Goal: Information Seeking & Learning: Learn about a topic

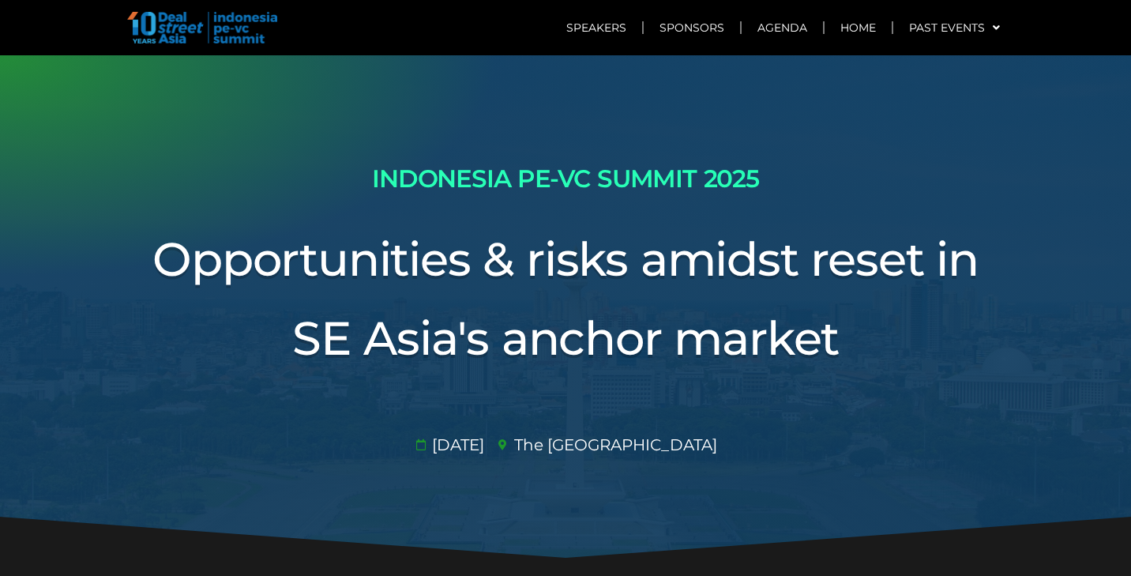
scroll to position [2157, 0]
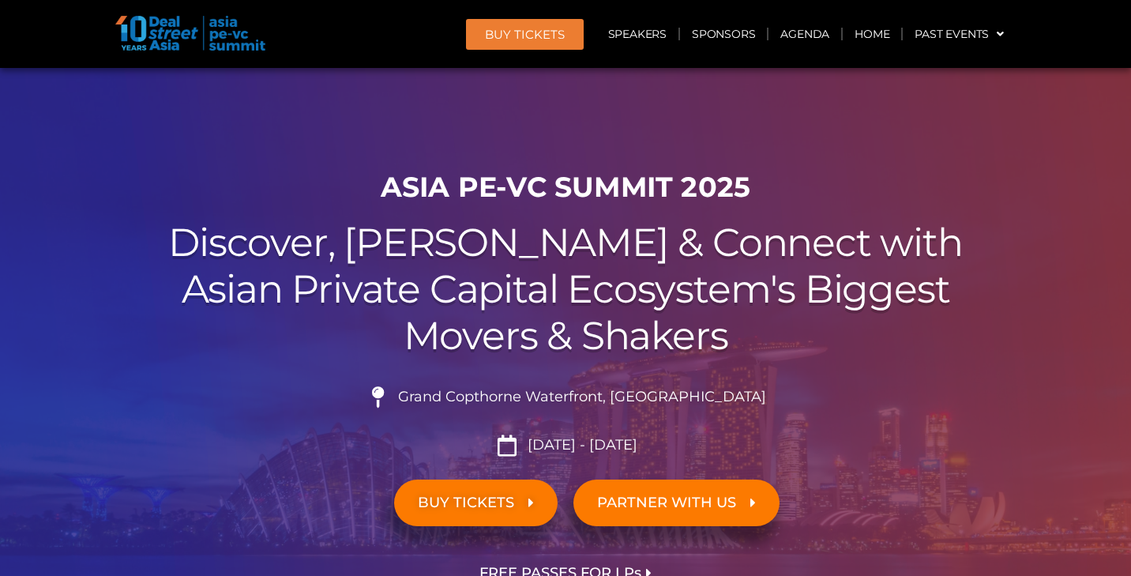
scroll to position [13136, 0]
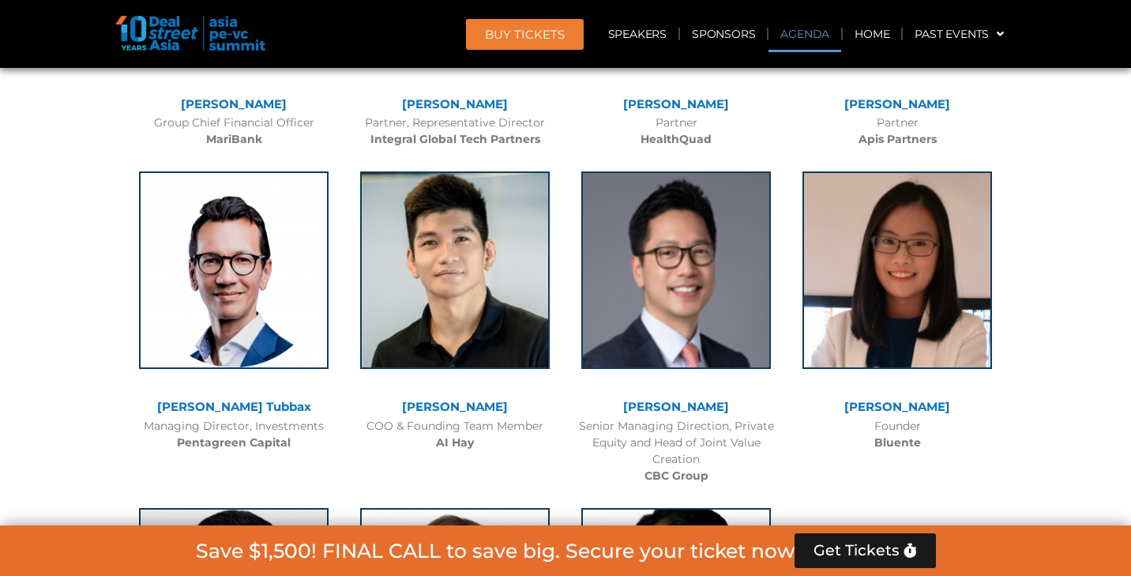
click at [804, 28] on link "Agenda" at bounding box center [805, 34] width 73 height 36
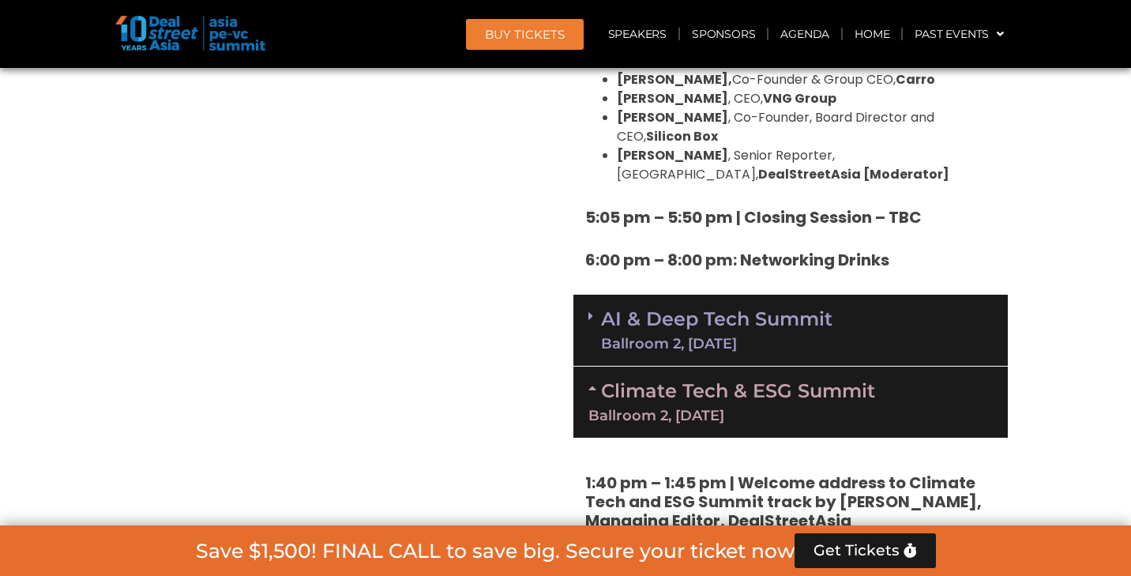
scroll to position [2907, 0]
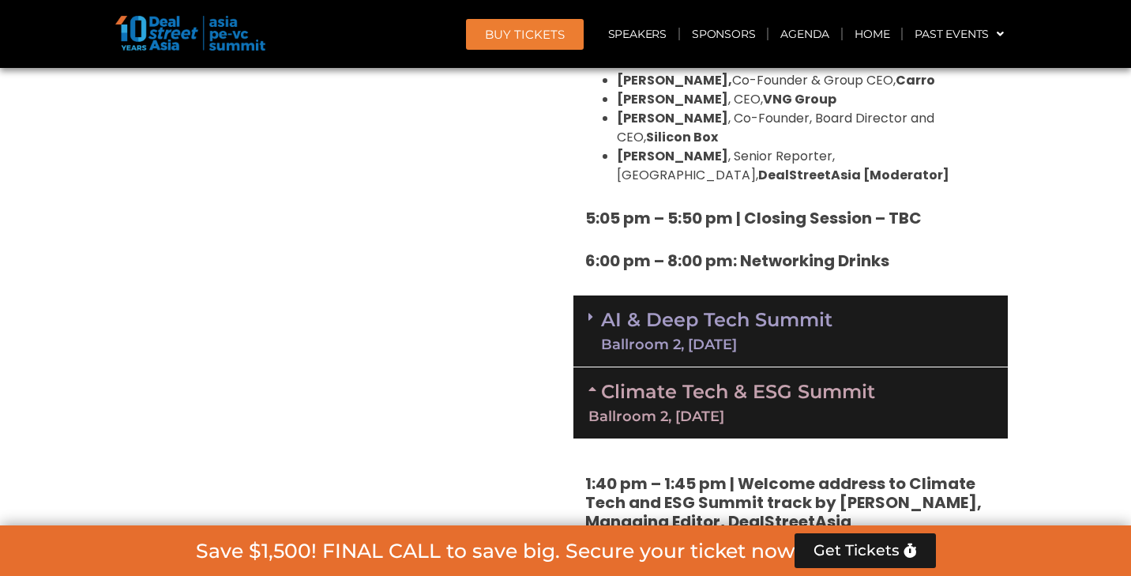
click at [672, 310] on link "AI & Deep Tech Summit Ballroom 2, [DATE]" at bounding box center [716, 330] width 231 height 41
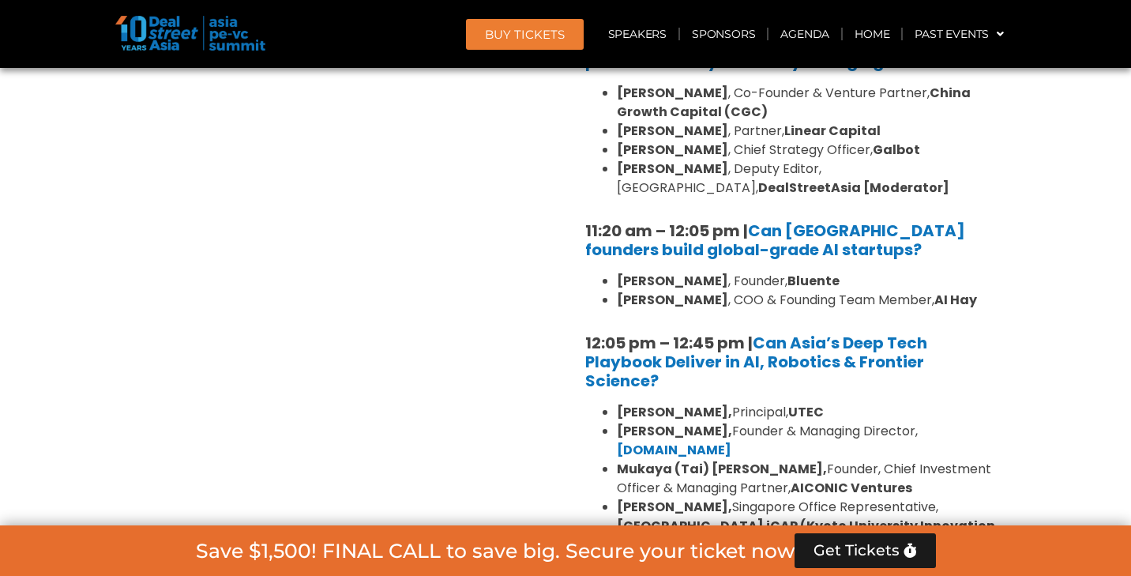
scroll to position [3359, 0]
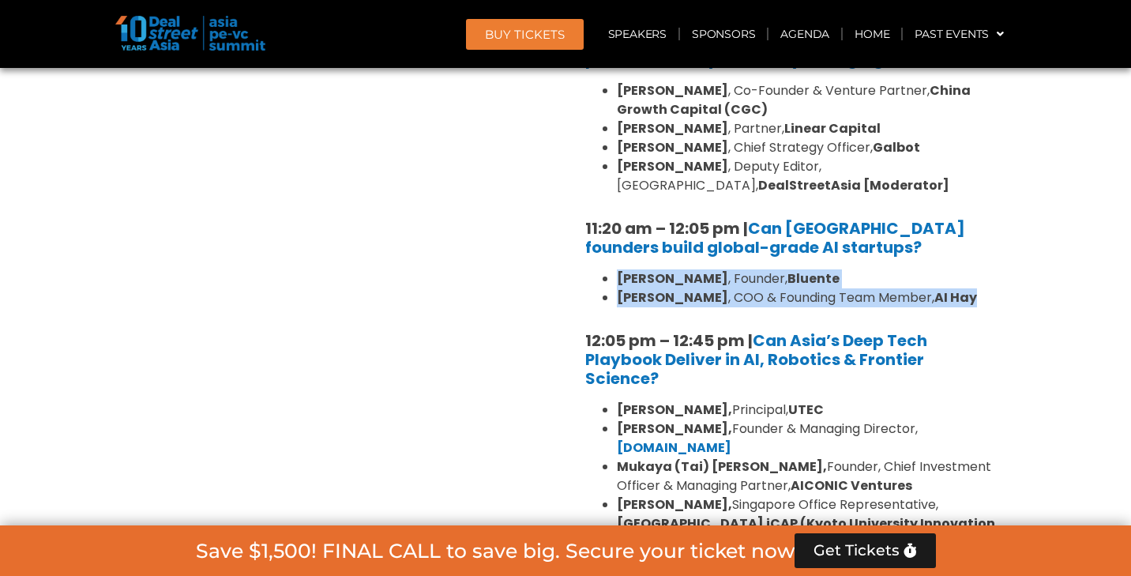
drag, startPoint x: 594, startPoint y: 165, endPoint x: 984, endPoint y: 207, distance: 391.7
click at [984, 207] on div "10:30 am – 10:35 am | Welcome address to AI and Deep Tech summit by Andi Haswid…" at bounding box center [791, 259] width 435 height 688
copy ul "Daphne Tay , Founder, Bluente Hiep Nguyen , COO & Founding Team Member, AI Hay"
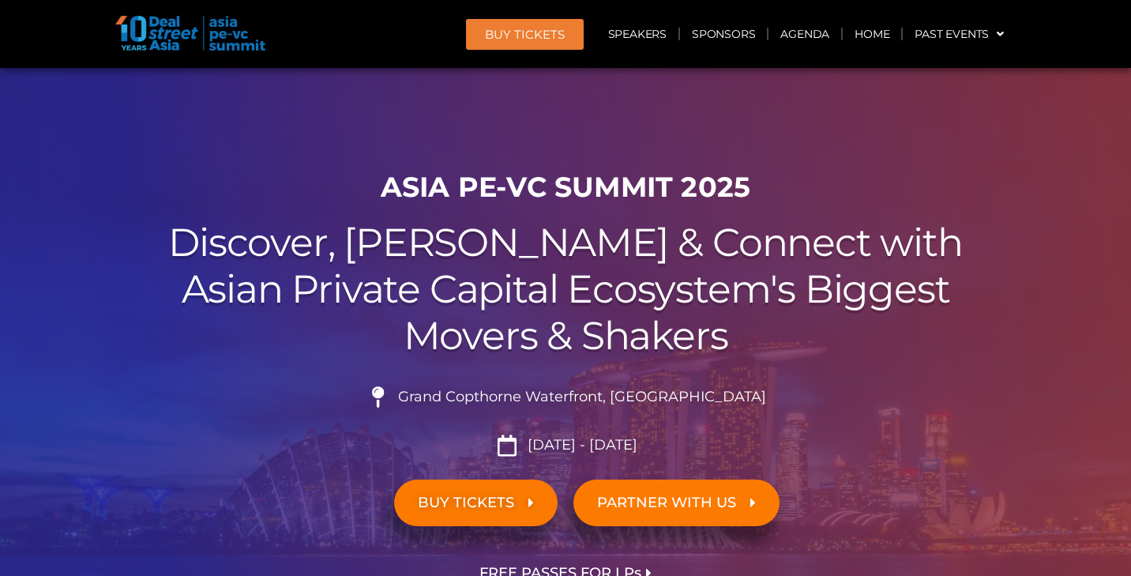
click at [822, 32] on link "Agenda" at bounding box center [805, 34] width 73 height 36
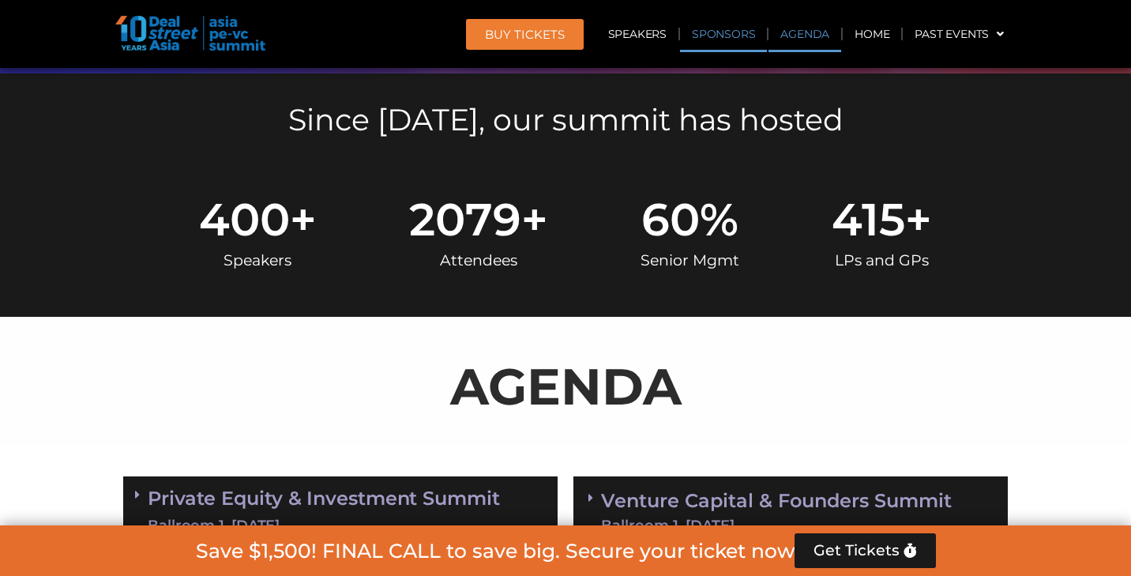
scroll to position [824, 0]
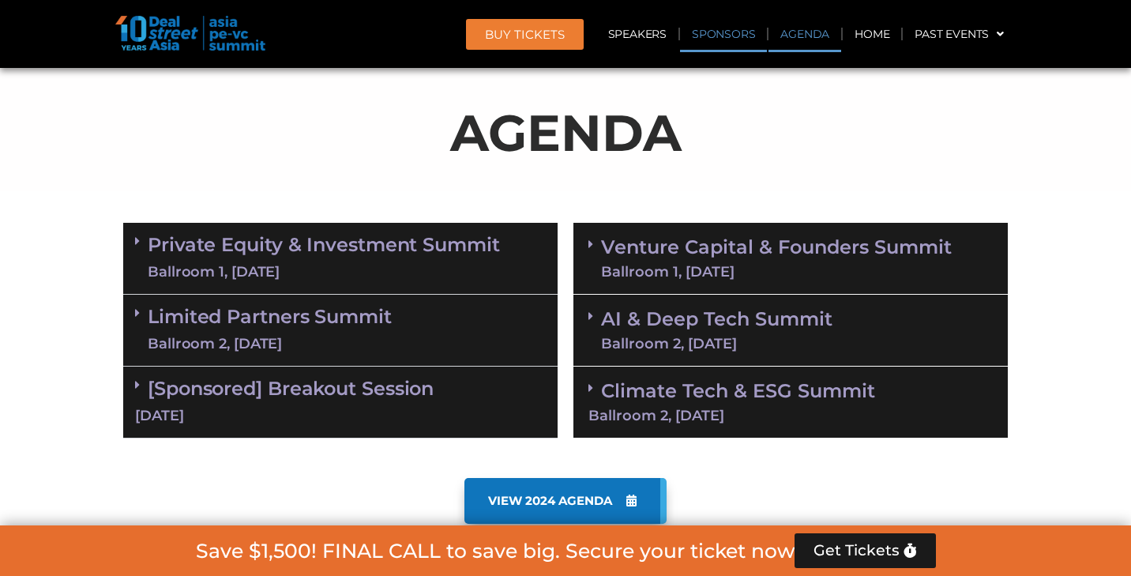
click at [729, 31] on link "Sponsors" at bounding box center [723, 34] width 87 height 36
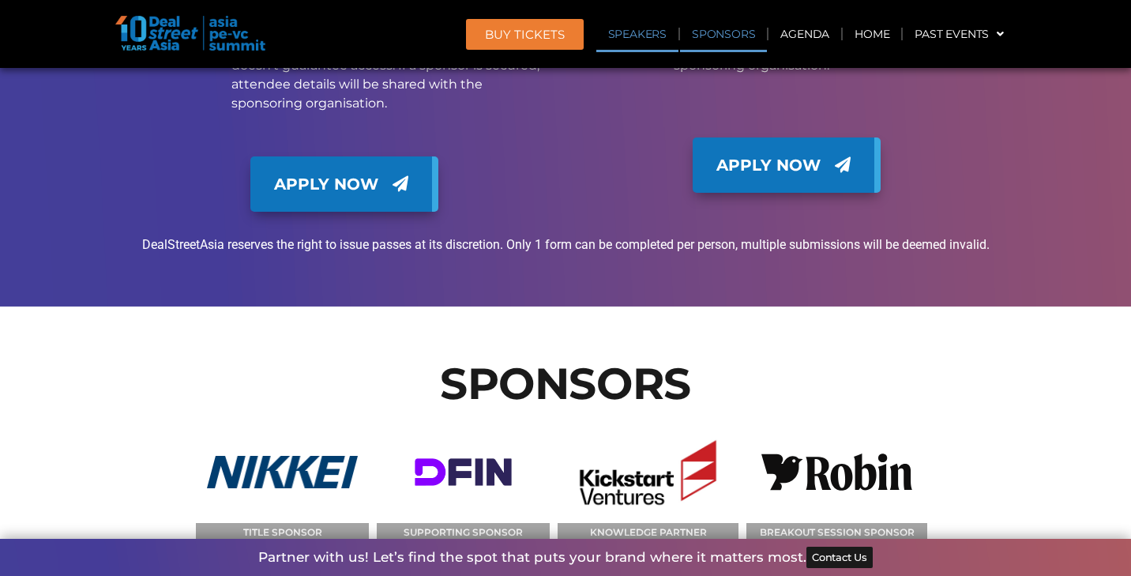
click at [642, 35] on link "Speakers" at bounding box center [637, 34] width 82 height 36
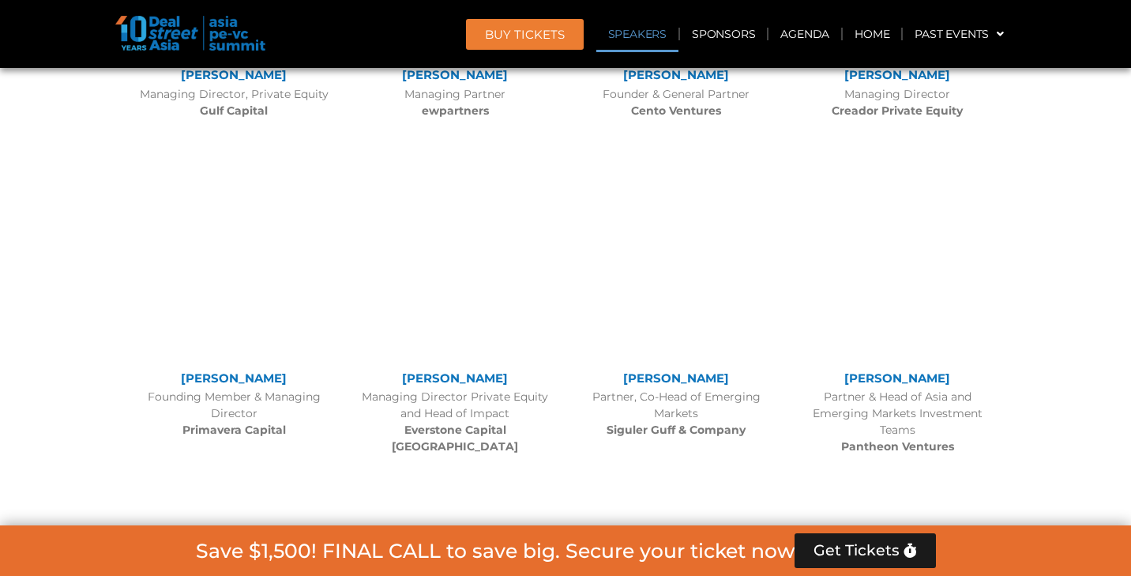
scroll to position [1713, 0]
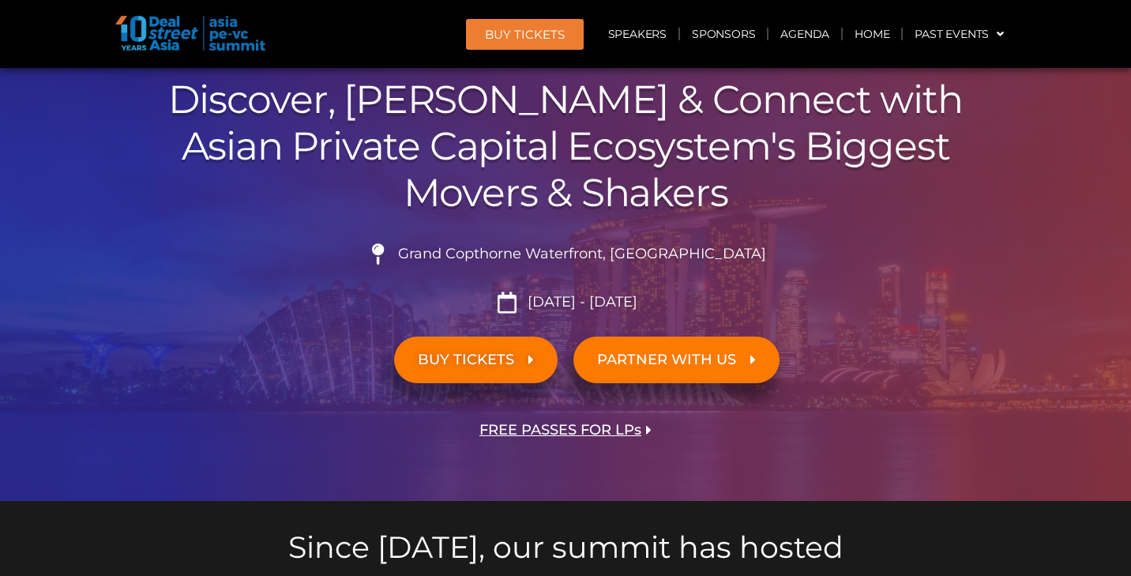
scroll to position [100, 0]
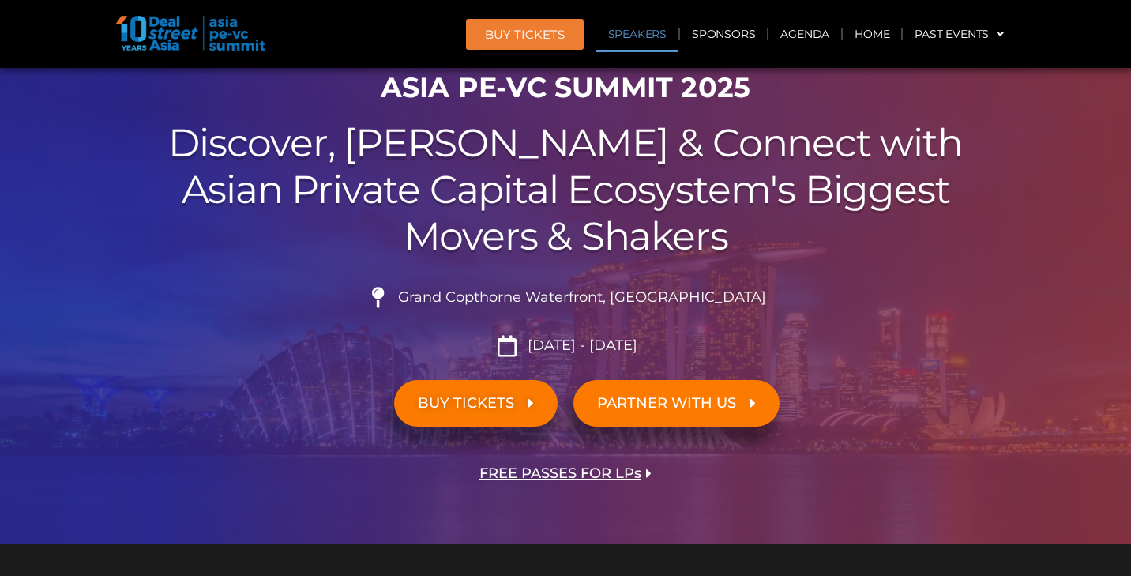
click at [640, 27] on link "Speakers" at bounding box center [637, 34] width 82 height 36
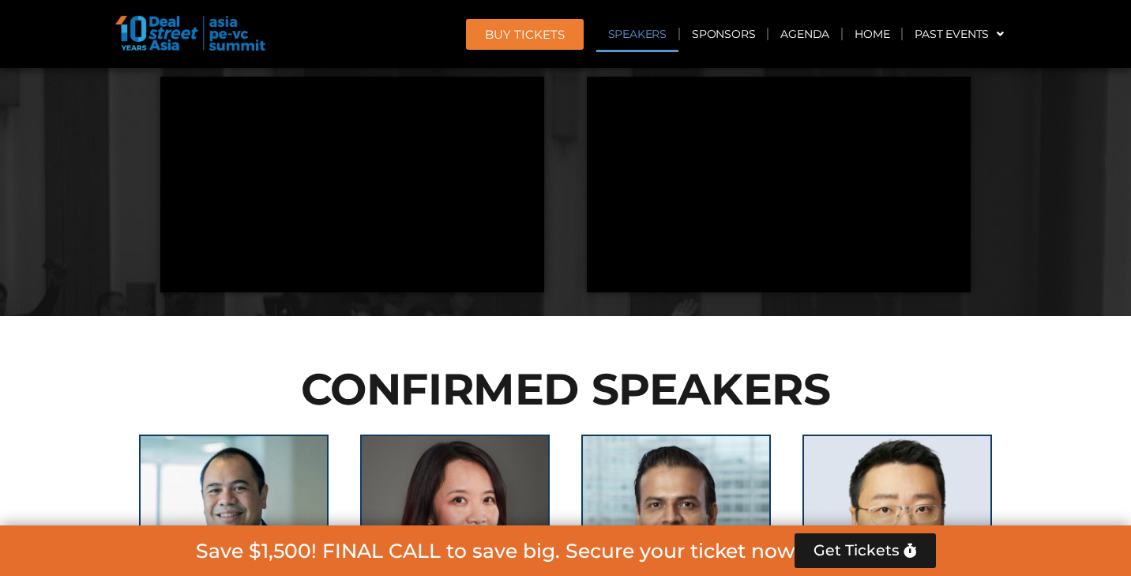
scroll to position [1713, 0]
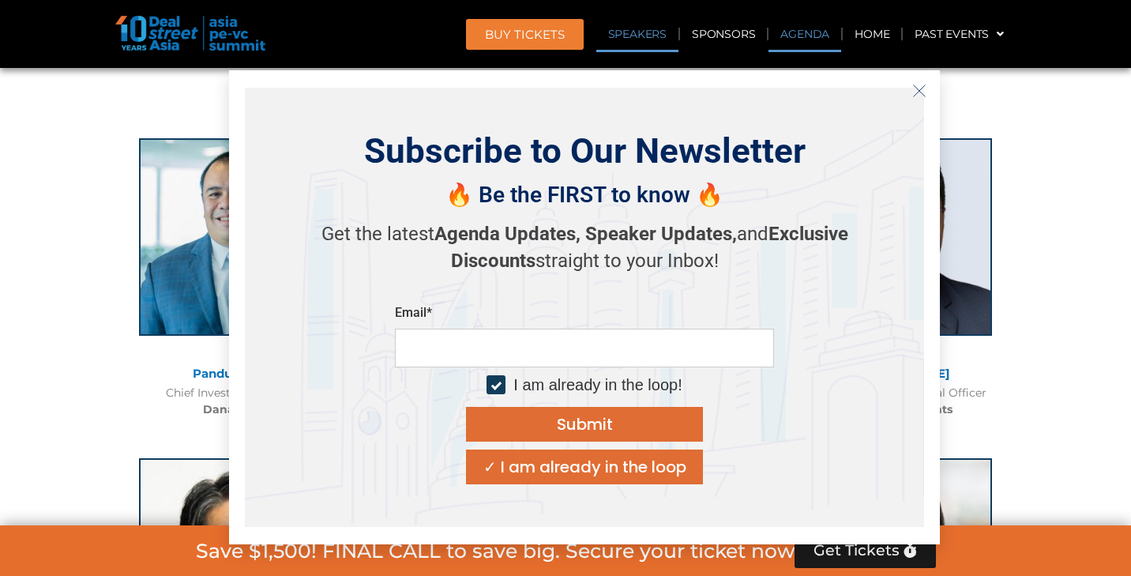
click at [807, 36] on link "Agenda" at bounding box center [805, 34] width 73 height 36
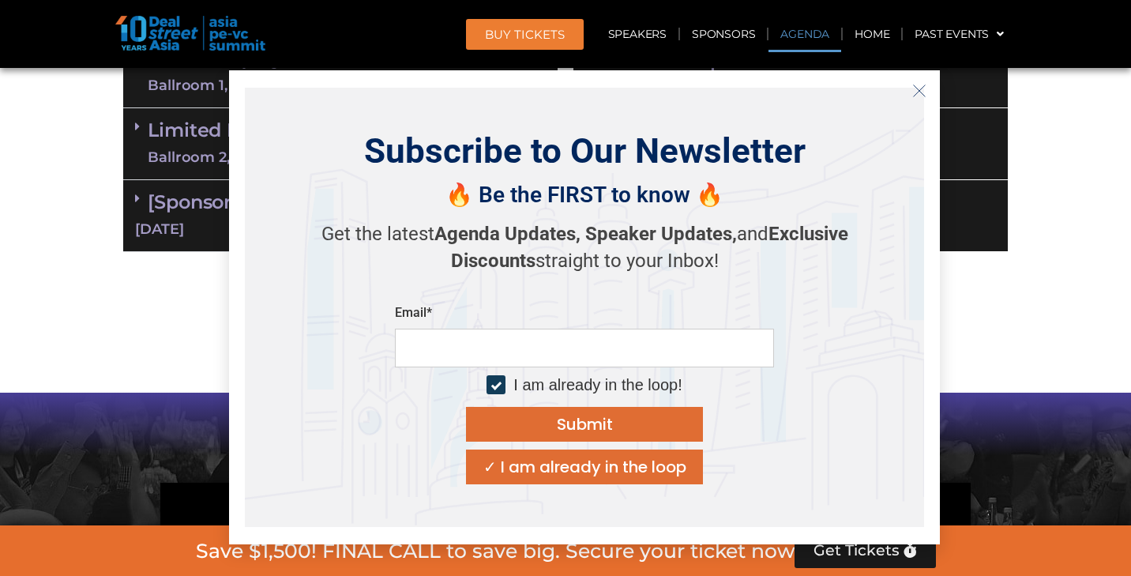
scroll to position [824, 0]
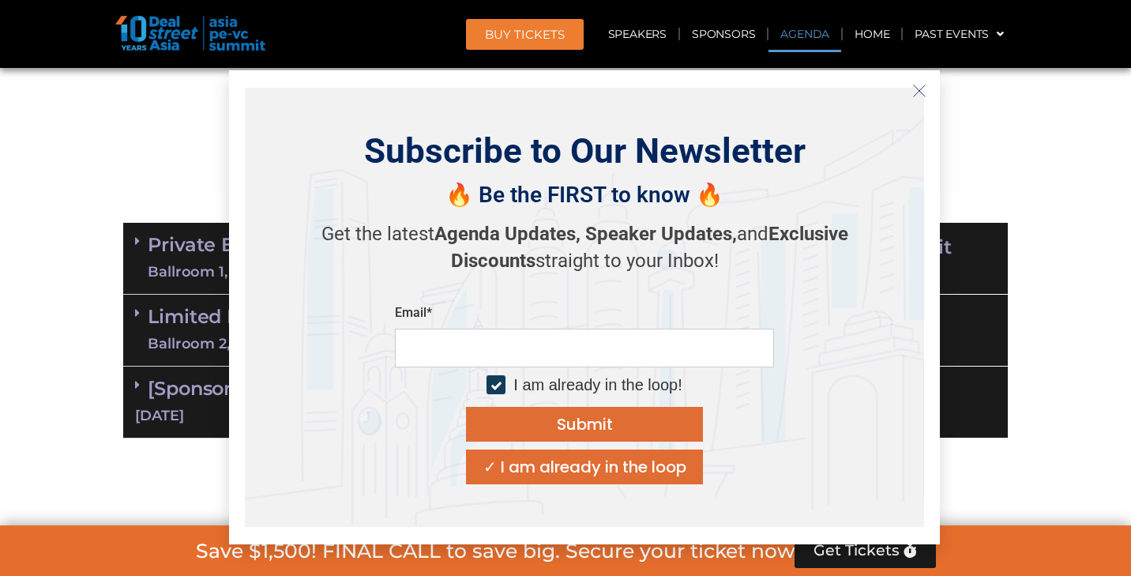
click at [923, 85] on icon "Close" at bounding box center [919, 91] width 14 height 14
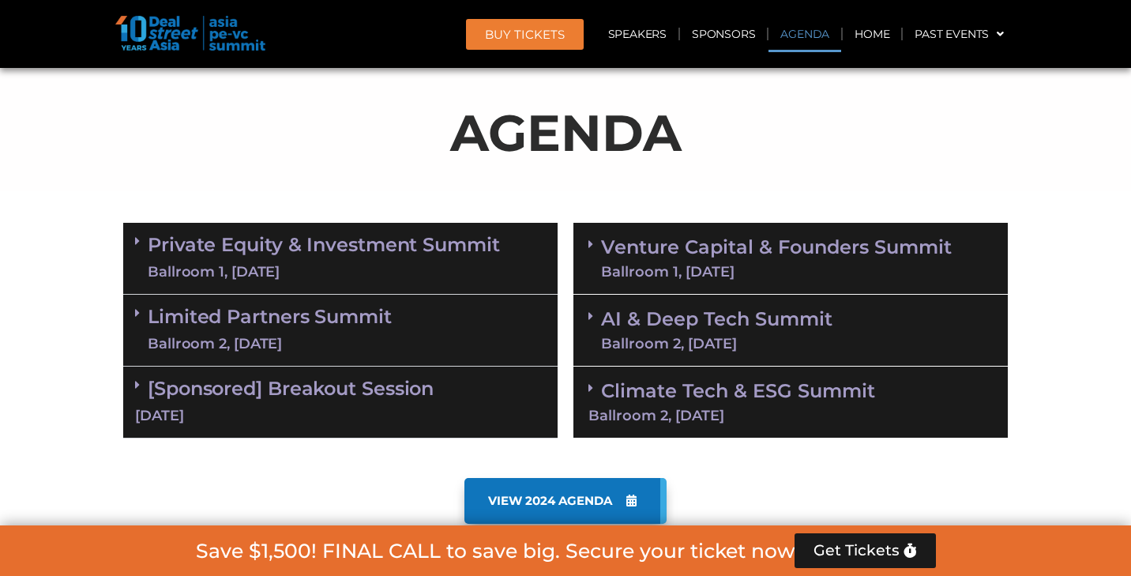
click at [818, 32] on link "Agenda" at bounding box center [805, 34] width 73 height 36
